Goal: Answer question/provide support

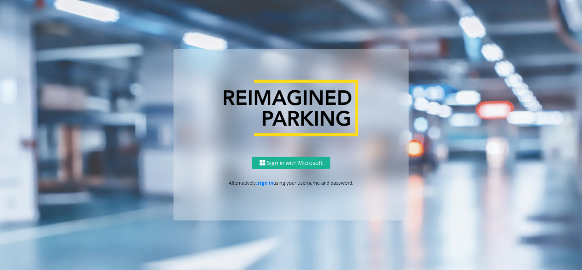
click at [264, 187] on div "Sign in with Microsoft Alternatively, sign in using your username and password." at bounding box center [291, 188] width 235 height 64
click at [265, 184] on link "sign in" at bounding box center [265, 183] width 16 height 6
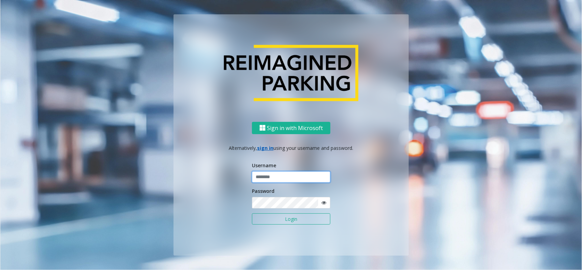
click at [271, 180] on input "text" at bounding box center [291, 177] width 78 height 12
type input "**********"
click at [270, 221] on button "Login" at bounding box center [291, 219] width 78 height 12
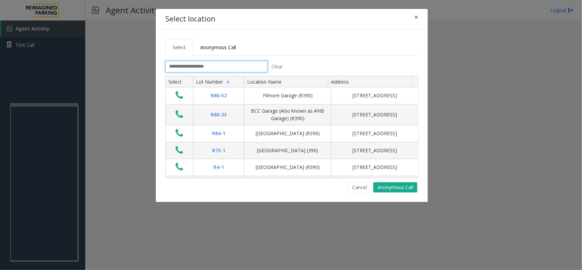
click at [234, 65] on input "text" at bounding box center [216, 67] width 102 height 12
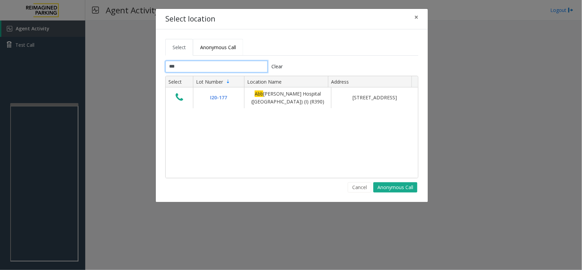
type input "***"
click at [226, 43] on link "Anonymous Call" at bounding box center [218, 47] width 50 height 17
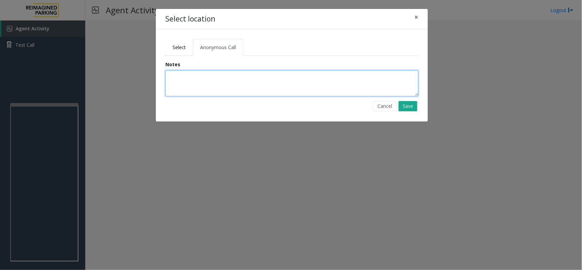
click at [205, 78] on textarea at bounding box center [291, 83] width 253 height 26
type textarea "**********"
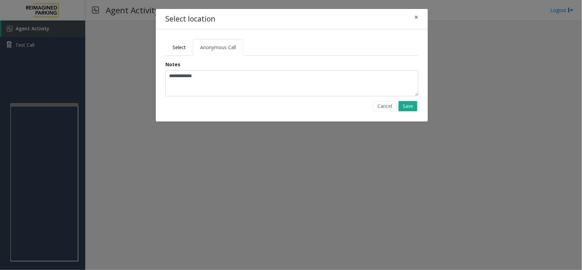
click at [418, 108] on form "**********" at bounding box center [291, 86] width 263 height 50
click at [411, 107] on button "Save" at bounding box center [407, 106] width 19 height 10
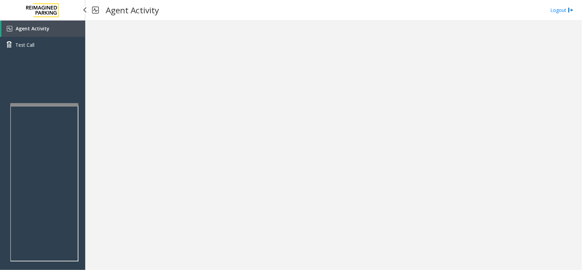
click at [56, 34] on link "Agent Activity" at bounding box center [43, 28] width 84 height 16
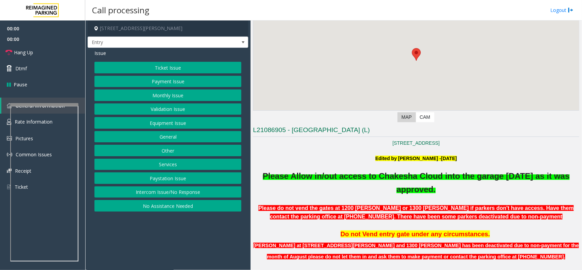
scroll to position [170, 0]
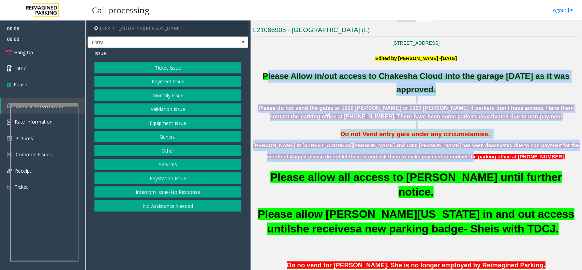
drag, startPoint x: 263, startPoint y: 74, endPoint x: 530, endPoint y: 152, distance: 277.7
click at [529, 152] on p "[PERSON_NAME] at [STREET_ADDRESS][PERSON_NAME] and 1300 [PERSON_NAME] has been …" at bounding box center [416, 150] width 326 height 23
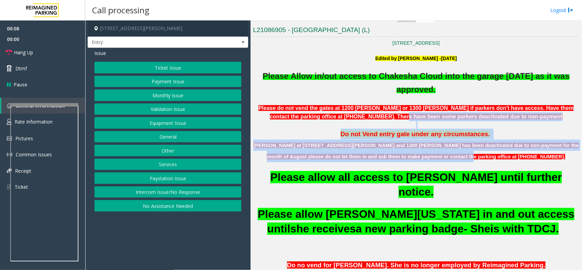
drag, startPoint x: 488, startPoint y: 154, endPoint x: 396, endPoint y: 115, distance: 100.0
click at [396, 115] on span "Please do not vend the gates at 1200 [PERSON_NAME] or 1300 [PERSON_NAME] if par…" at bounding box center [415, 112] width 315 height 15
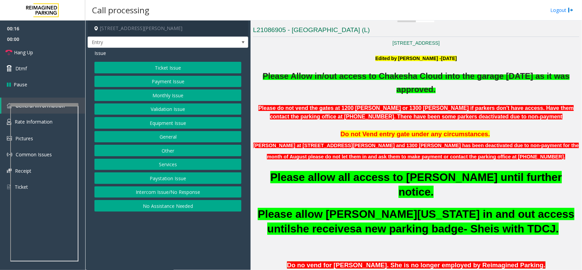
drag, startPoint x: 261, startPoint y: 74, endPoint x: 450, endPoint y: 90, distance: 189.9
click at [447, 90] on p "Please A llow in /out access to Chakesha Cloud into the garage [DATE] as it was…" at bounding box center [416, 83] width 326 height 26
click at [455, 91] on p "Please A llow in /out access to Chakesha Cloud into the garage [DATE] as it was…" at bounding box center [416, 83] width 326 height 26
drag, startPoint x: 453, startPoint y: 90, endPoint x: 246, endPoint y: 79, distance: 207.8
click at [246, 79] on div "[STREET_ADDRESS][PERSON_NAME] Entry Issue Ticket Issue Payment Issue Monthly Is…" at bounding box center [333, 144] width 496 height 249
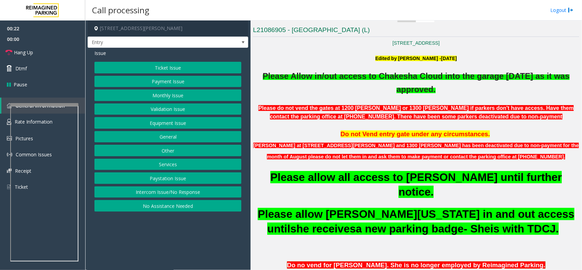
click at [313, 81] on span "llow in" at bounding box center [310, 76] width 26 height 10
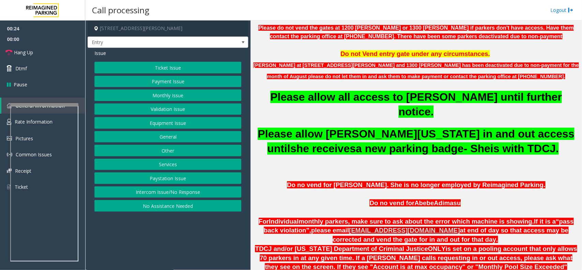
scroll to position [341, 0]
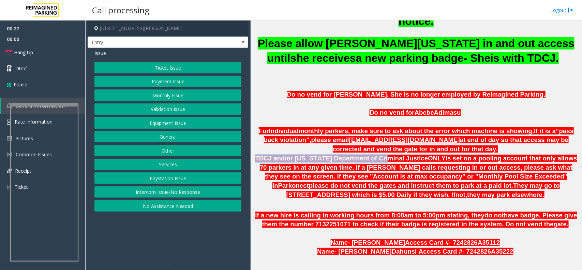
drag, startPoint x: 466, startPoint y: 135, endPoint x: 367, endPoint y: 140, distance: 98.6
click at [367, 140] on div "Do no vend for [PERSON_NAME]. She is no longer employed by Reimagined Parking. …" at bounding box center [416, 136] width 326 height 126
click at [198, 95] on button "Monthly Issue" at bounding box center [167, 95] width 147 height 12
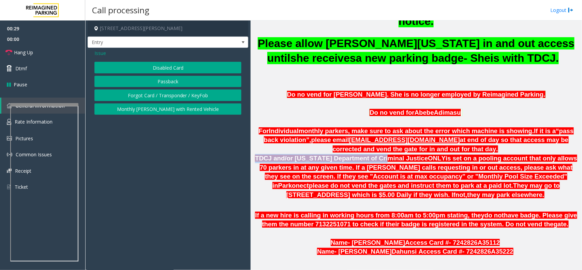
click at [197, 63] on button "Disabled Card" at bounding box center [167, 68] width 147 height 12
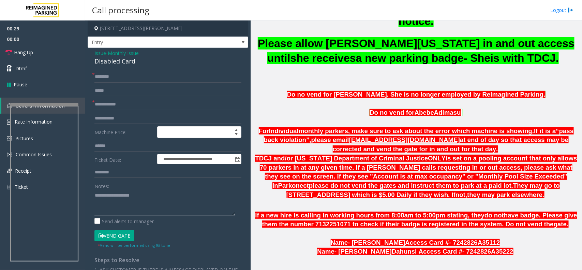
click at [138, 192] on textarea at bounding box center [164, 203] width 141 height 26
click at [128, 63] on div "Disabled Card" at bounding box center [167, 61] width 147 height 9
copy div "Disabled Card"
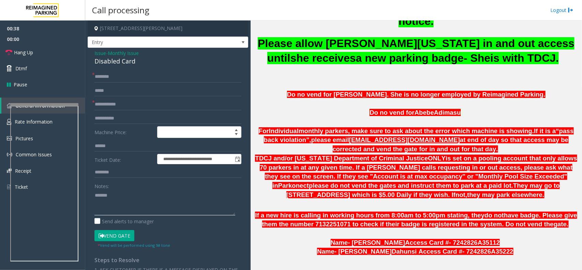
click at [135, 195] on textarea at bounding box center [164, 203] width 141 height 26
paste textarea "**********"
type textarea "**********"
click at [129, 109] on input "text" at bounding box center [167, 105] width 147 height 12
type input "**"
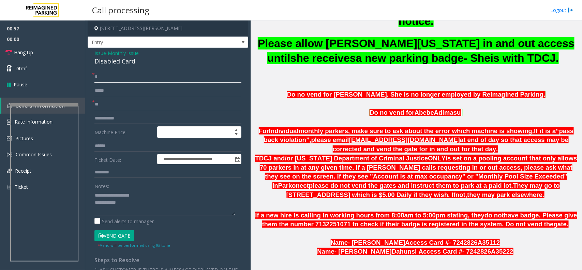
click at [135, 80] on input "*" at bounding box center [167, 77] width 147 height 12
type input "**"
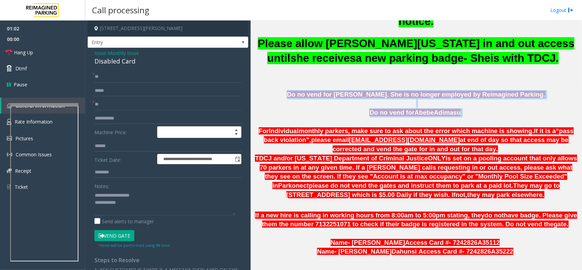
drag, startPoint x: 284, startPoint y: 80, endPoint x: 474, endPoint y: 104, distance: 192.1
click at [474, 104] on div "Do no vend for [PERSON_NAME]. She is no longer employed by Reimagined Parking. …" at bounding box center [416, 136] width 326 height 126
click at [474, 117] on p at bounding box center [416, 121] width 326 height 9
drag, startPoint x: 470, startPoint y: 101, endPoint x: 317, endPoint y: 84, distance: 154.1
click at [317, 84] on div "Do no vend for [PERSON_NAME]. She is no longer employed by Reimagined Parking. …" at bounding box center [416, 136] width 326 height 126
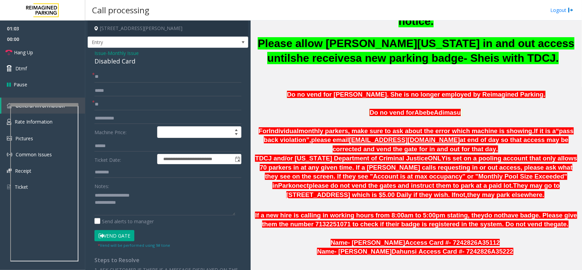
click at [301, 91] on span "Do no vend for [PERSON_NAME]. She is no longer employed by Reimagined Parking." at bounding box center [416, 94] width 258 height 7
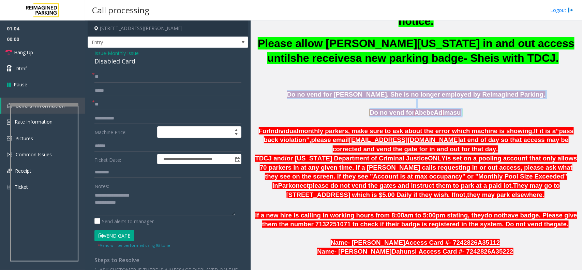
drag, startPoint x: 311, startPoint y: 81, endPoint x: 471, endPoint y: 110, distance: 162.7
click at [471, 110] on div "Do no vend for [PERSON_NAME]. She is no longer employed by Reimagined Parking. …" at bounding box center [416, 136] width 326 height 126
click at [471, 117] on p at bounding box center [416, 121] width 326 height 9
drag, startPoint x: 461, startPoint y: 100, endPoint x: 274, endPoint y: 76, distance: 189.0
click at [274, 76] on div "Do no vend for [PERSON_NAME]. She is no longer employed by Reimagined Parking. …" at bounding box center [416, 136] width 326 height 126
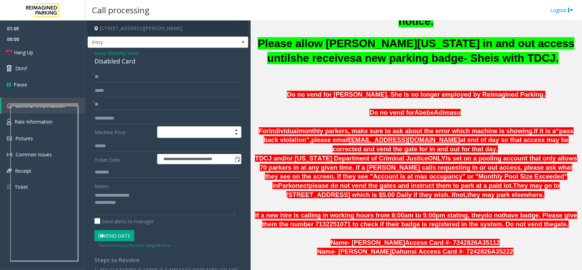
click at [300, 81] on p at bounding box center [416, 85] width 326 height 9
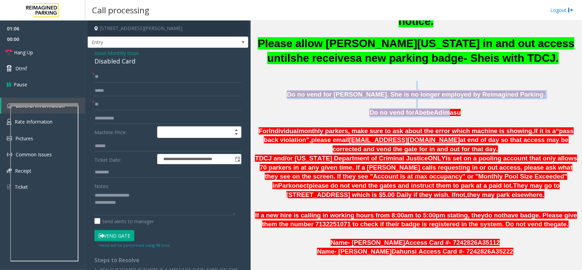
drag, startPoint x: 294, startPoint y: 75, endPoint x: 442, endPoint y: 103, distance: 150.6
click at [442, 103] on div "Do no vend for [PERSON_NAME]. She is no longer employed by Reimagined Parking. …" at bounding box center [416, 136] width 326 height 126
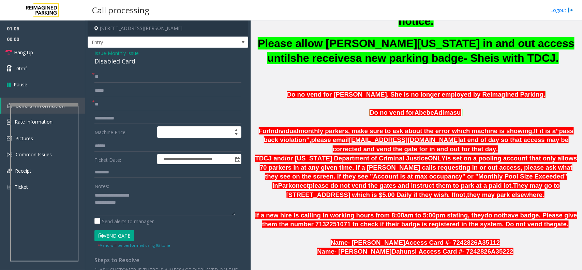
click at [461, 109] on span at bounding box center [462, 112] width 2 height 7
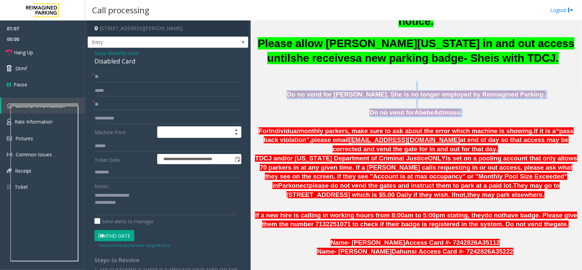
drag, startPoint x: 454, startPoint y: 100, endPoint x: 302, endPoint y: 75, distance: 154.3
click at [302, 75] on div "Do no vend for [PERSON_NAME]. She is no longer employed by Reimagined Parking. …" at bounding box center [416, 136] width 326 height 126
click at [302, 81] on p at bounding box center [416, 85] width 326 height 9
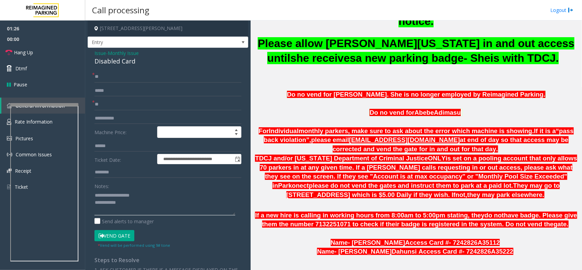
click at [149, 202] on textarea at bounding box center [164, 203] width 141 height 26
click at [59, 49] on link "Hang Up" at bounding box center [42, 52] width 85 height 16
click at [181, 205] on textarea at bounding box center [164, 203] width 141 height 26
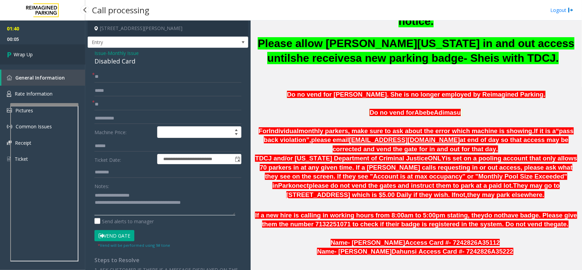
type textarea "**********"
click at [32, 49] on link "Wrap Up" at bounding box center [42, 54] width 85 height 20
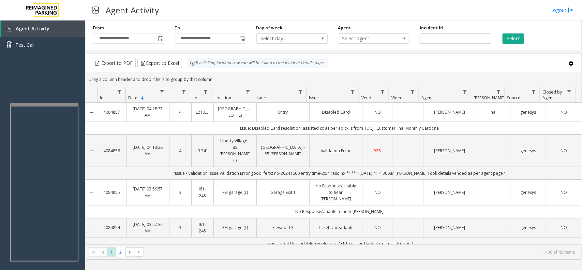
click at [412, 115] on td "Data table" at bounding box center [408, 112] width 30 height 19
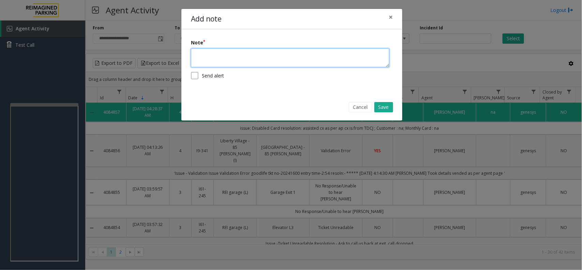
click at [346, 64] on textarea at bounding box center [290, 57] width 198 height 19
type textarea "**********"
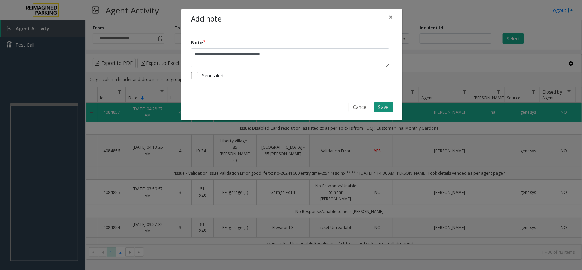
click at [391, 110] on button "Save" at bounding box center [383, 107] width 19 height 10
